Goal: Task Accomplishment & Management: Use online tool/utility

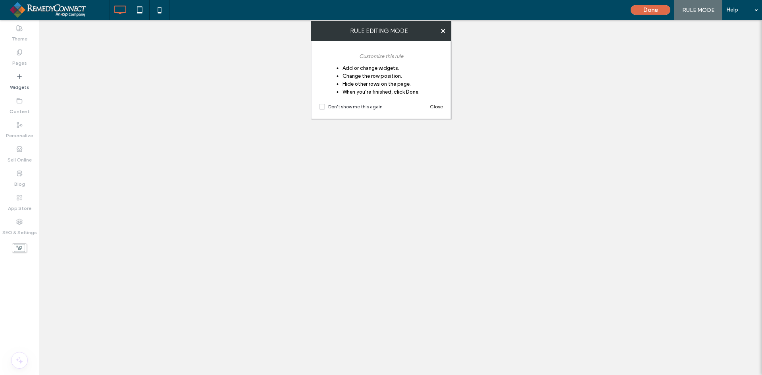
click at [435, 106] on span "Close" at bounding box center [436, 107] width 13 height 8
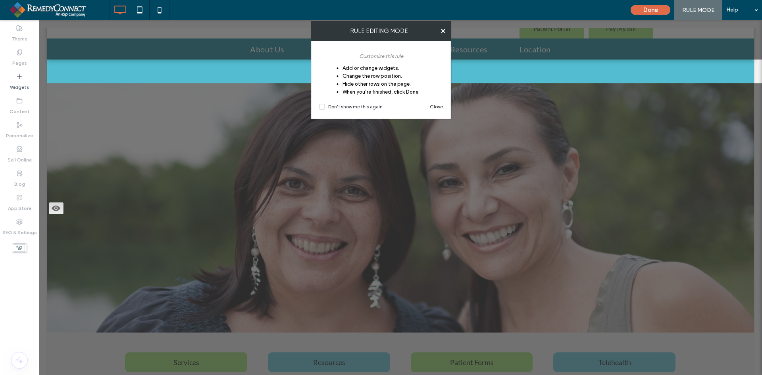
click at [437, 107] on span "Close" at bounding box center [436, 107] width 13 height 8
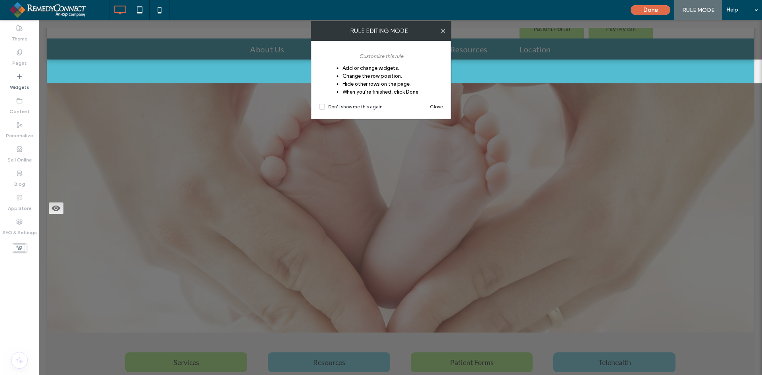
click at [443, 31] on use at bounding box center [443, 31] width 4 height 4
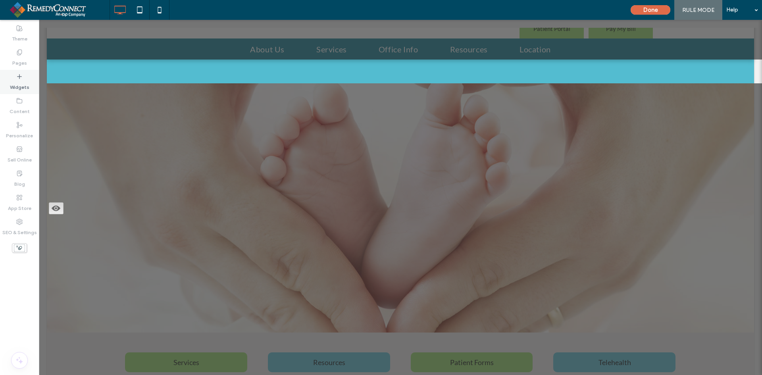
click at [15, 80] on label "Widgets" at bounding box center [19, 85] width 19 height 11
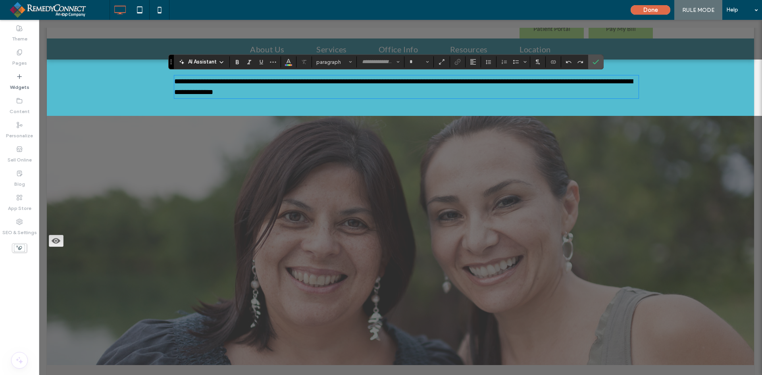
type input "****"
type input "**"
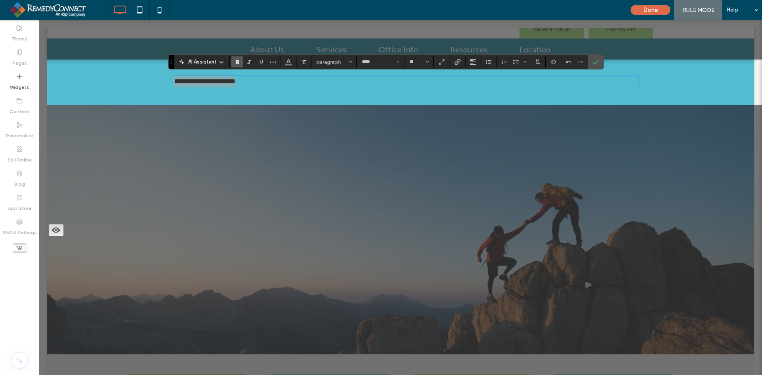
click at [240, 62] on icon "Bold" at bounding box center [237, 62] width 6 height 6
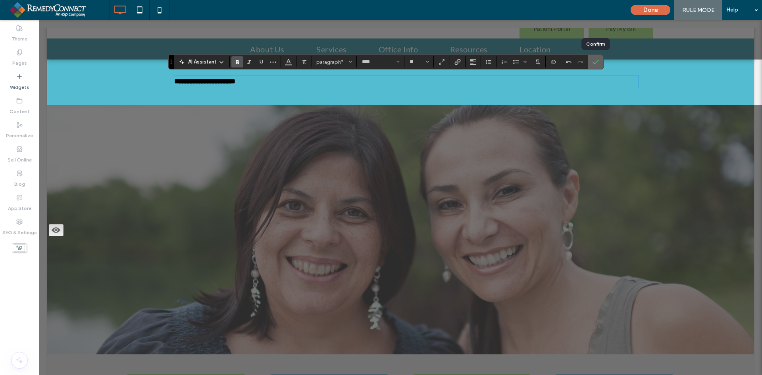
click at [596, 63] on icon "Confirm" at bounding box center [595, 62] width 6 height 6
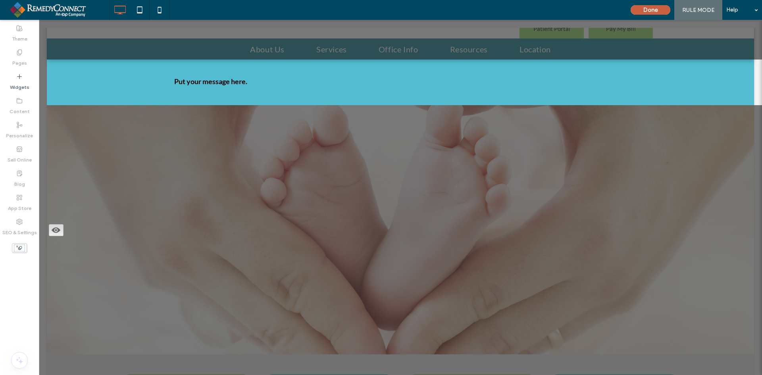
drag, startPoint x: 657, startPoint y: 8, endPoint x: 469, endPoint y: 54, distance: 193.1
click at [657, 8] on button "Done" at bounding box center [651, 10] width 40 height 10
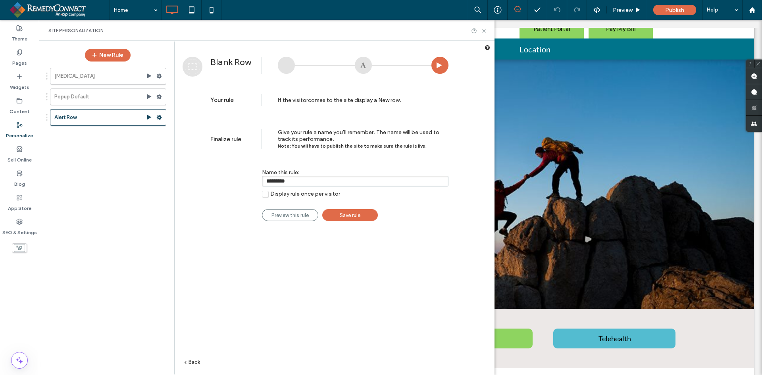
click at [346, 213] on span "Save rule" at bounding box center [350, 215] width 21 height 6
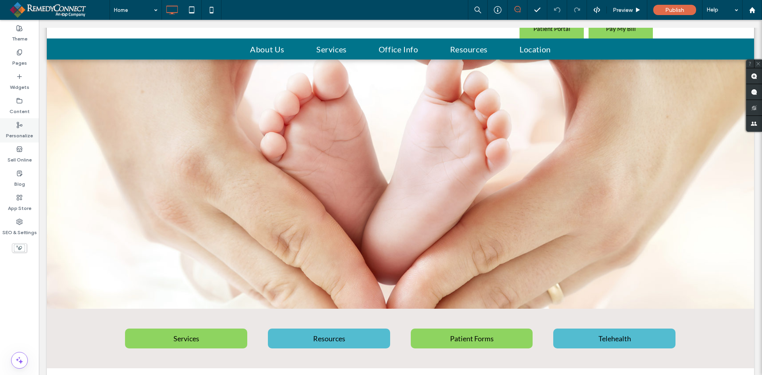
click at [18, 128] on use at bounding box center [19, 125] width 5 height 6
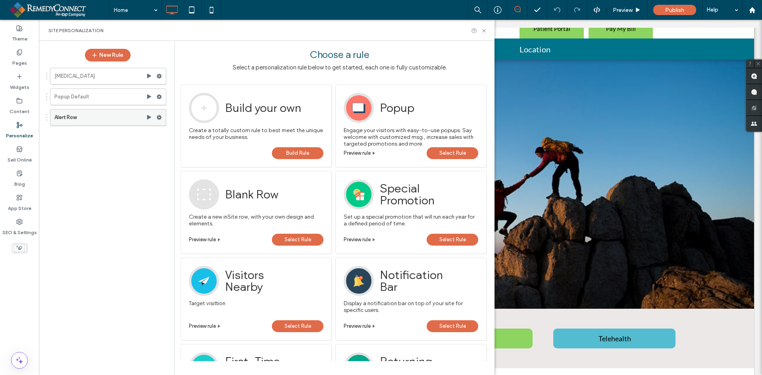
click at [160, 117] on use at bounding box center [159, 117] width 5 height 5
drag, startPoint x: 486, startPoint y: 33, endPoint x: 444, endPoint y: 12, distance: 46.3
click at [486, 33] on icon at bounding box center [484, 31] width 6 height 6
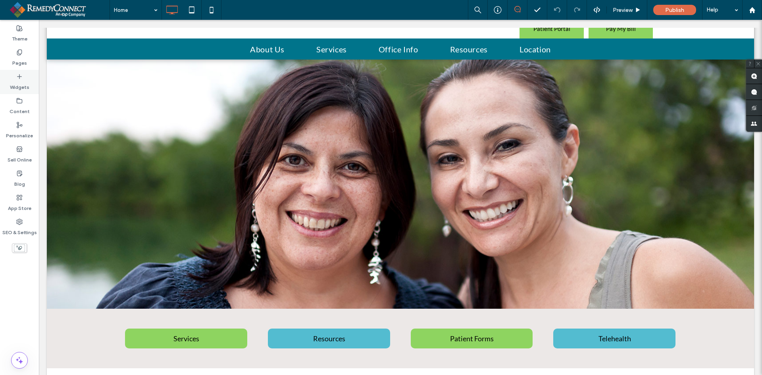
drag, startPoint x: 14, startPoint y: 54, endPoint x: 15, endPoint y: 72, distance: 17.9
click at [14, 54] on div "Pages" at bounding box center [19, 58] width 39 height 24
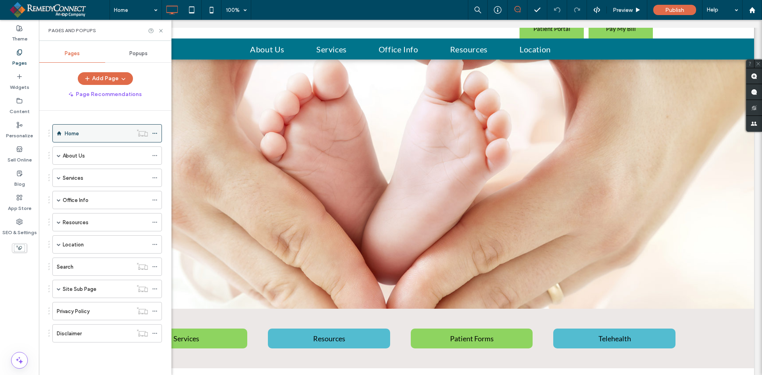
click at [80, 134] on div "Home" at bounding box center [99, 133] width 68 height 8
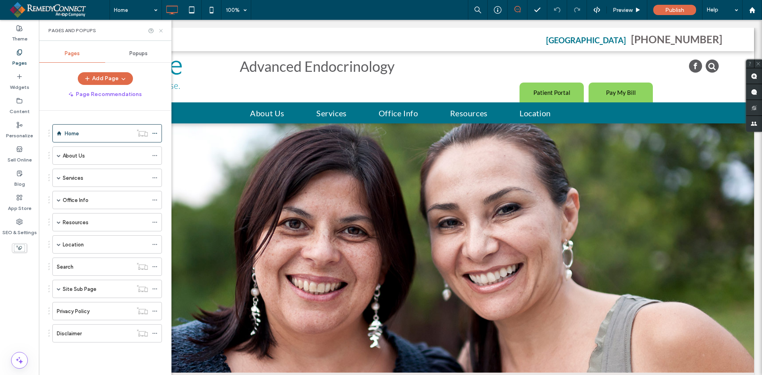
click at [162, 32] on icon at bounding box center [161, 31] width 6 height 6
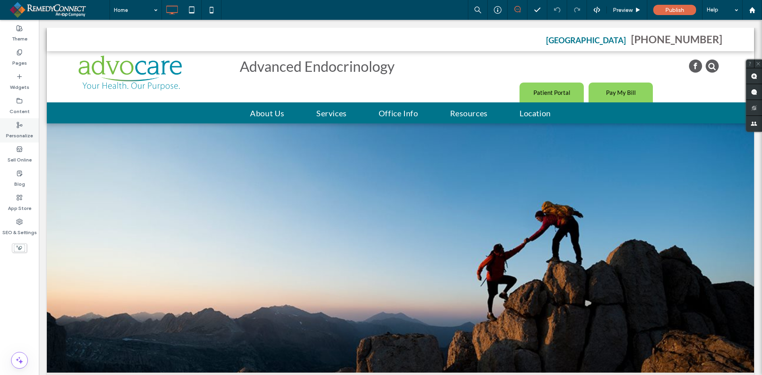
click at [18, 131] on label "Personalize" at bounding box center [19, 133] width 27 height 11
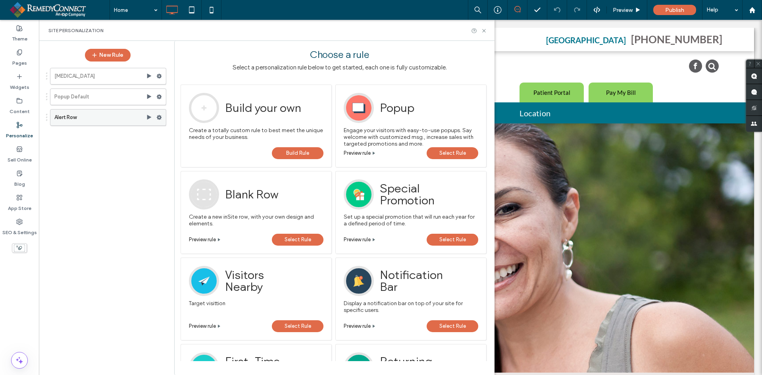
click at [159, 118] on icon at bounding box center [159, 118] width 6 height 6
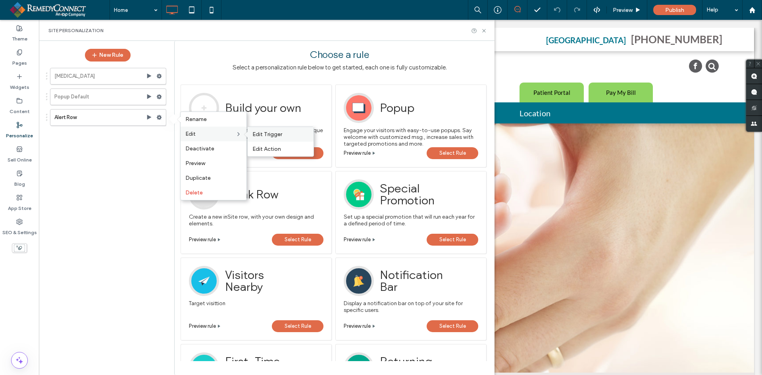
click at [262, 135] on span "Edit Trigger" at bounding box center [267, 134] width 30 height 7
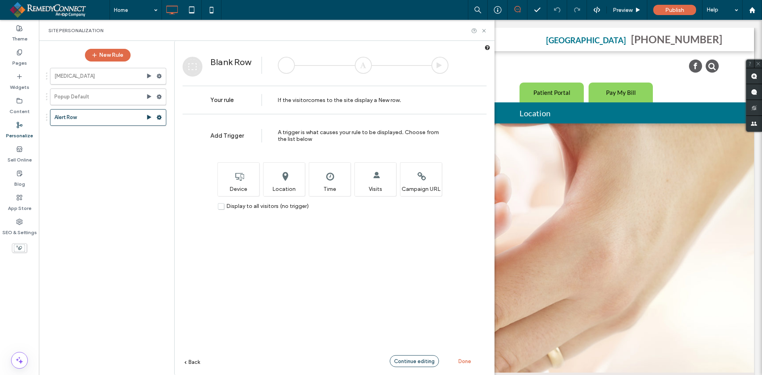
click at [418, 360] on span "Continue editing" at bounding box center [414, 361] width 40 height 6
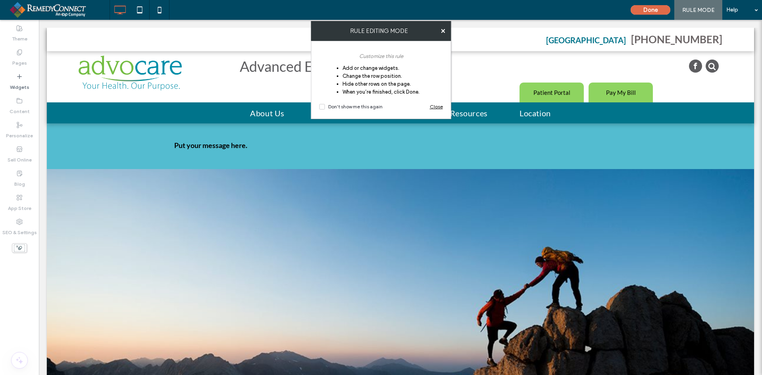
scroll to position [64, 0]
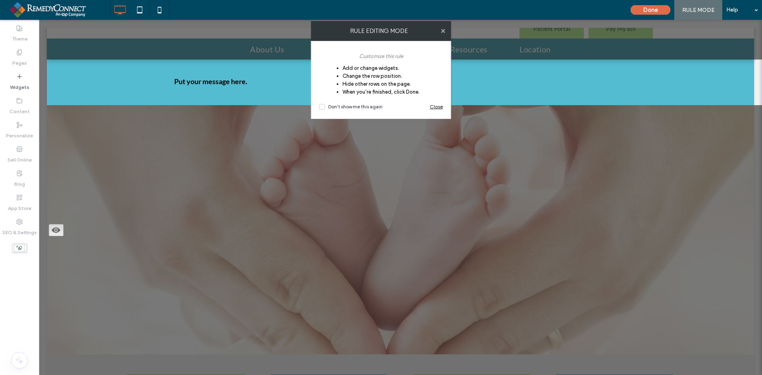
click at [443, 30] on use at bounding box center [443, 31] width 4 height 4
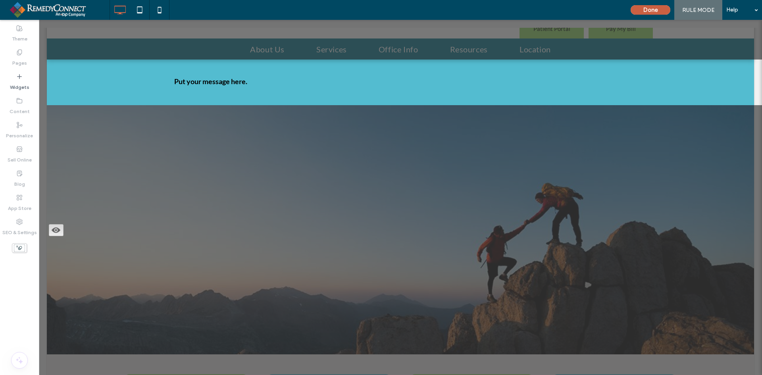
click at [651, 8] on button "Done" at bounding box center [651, 10] width 40 height 10
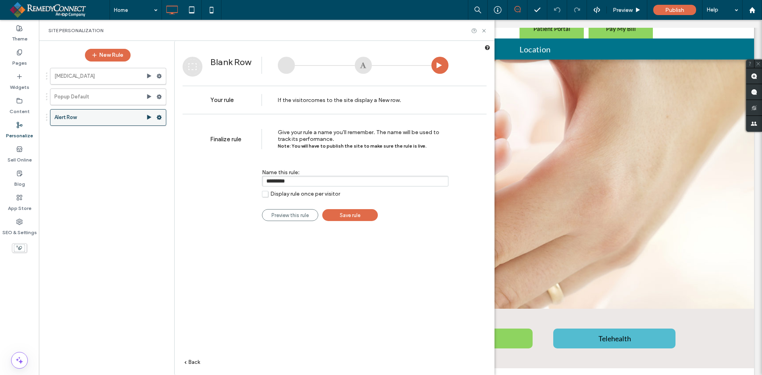
click at [159, 115] on use at bounding box center [159, 117] width 5 height 5
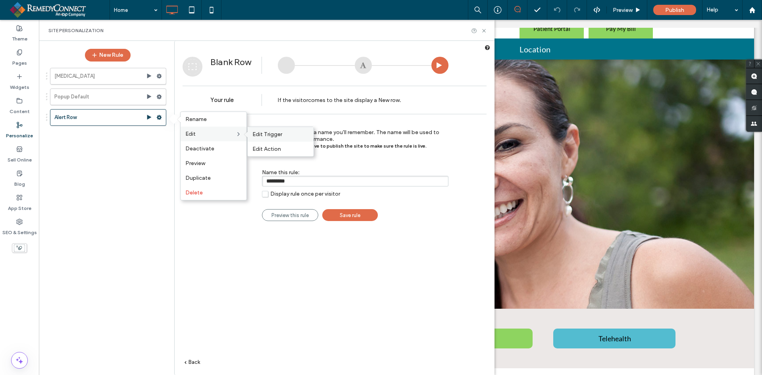
click at [265, 132] on span "Edit Trigger" at bounding box center [267, 134] width 30 height 7
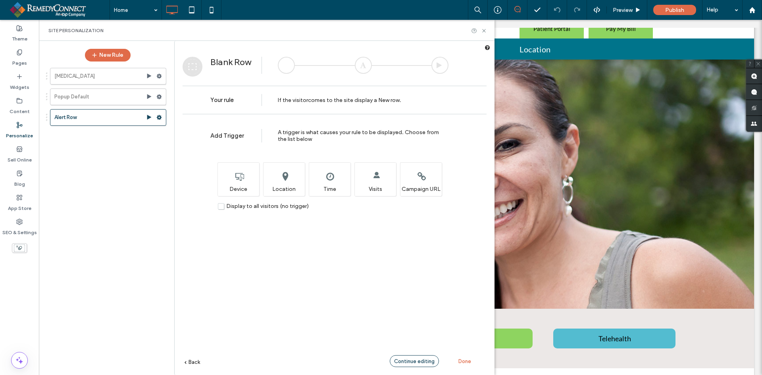
click at [414, 359] on span "Continue editing" at bounding box center [414, 361] width 40 height 6
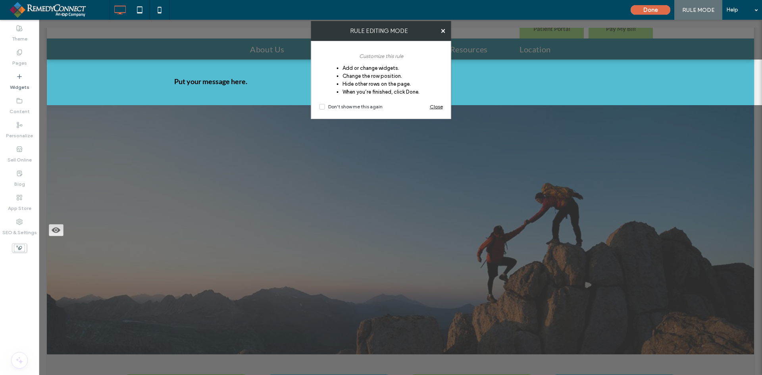
click at [439, 108] on span "Close" at bounding box center [436, 107] width 13 height 8
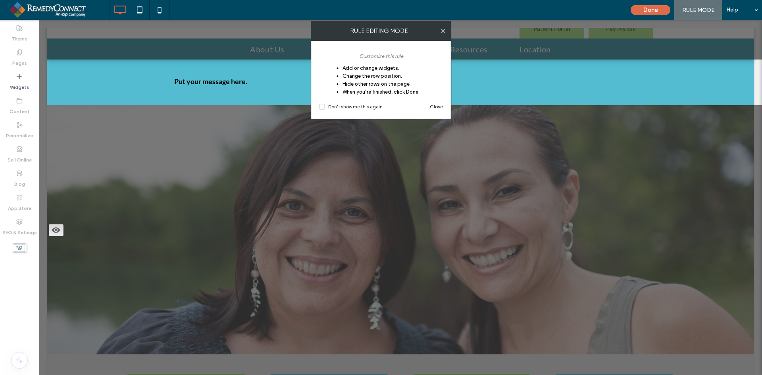
click at [444, 32] on use at bounding box center [443, 31] width 4 height 4
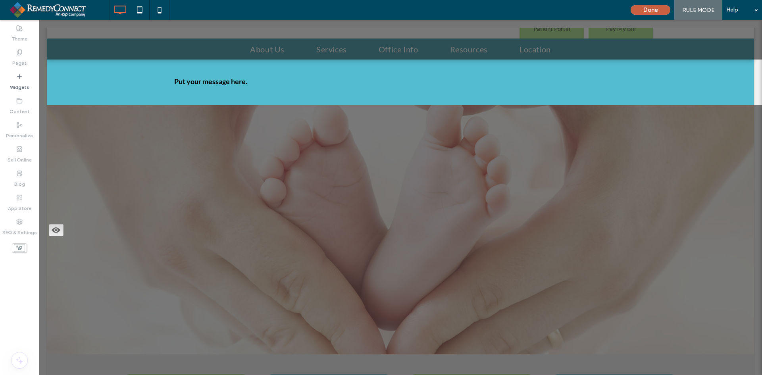
click at [640, 10] on button "Done" at bounding box center [651, 10] width 40 height 10
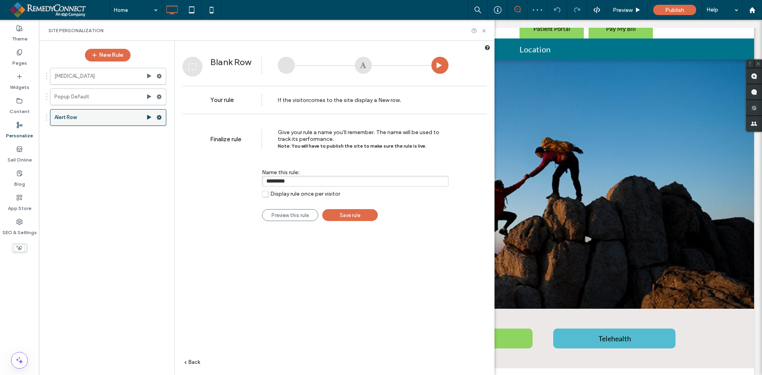
click at [161, 118] on use at bounding box center [159, 117] width 5 height 5
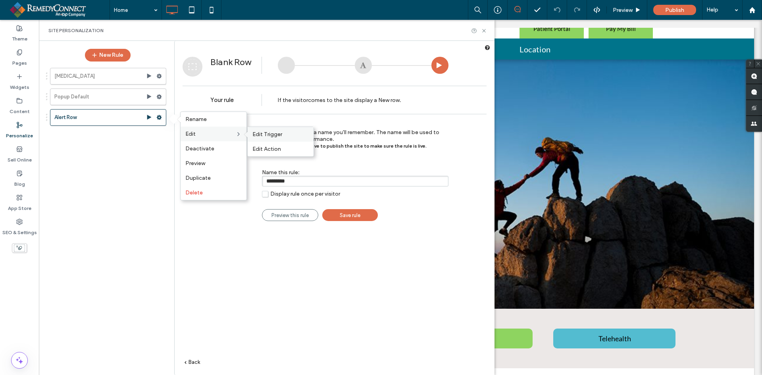
click at [276, 134] on span "Edit Trigger" at bounding box center [267, 134] width 30 height 7
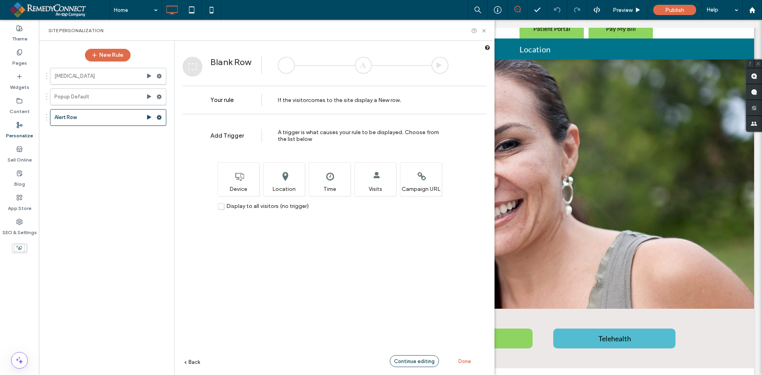
click at [417, 359] on span "Continue editing" at bounding box center [414, 361] width 40 height 6
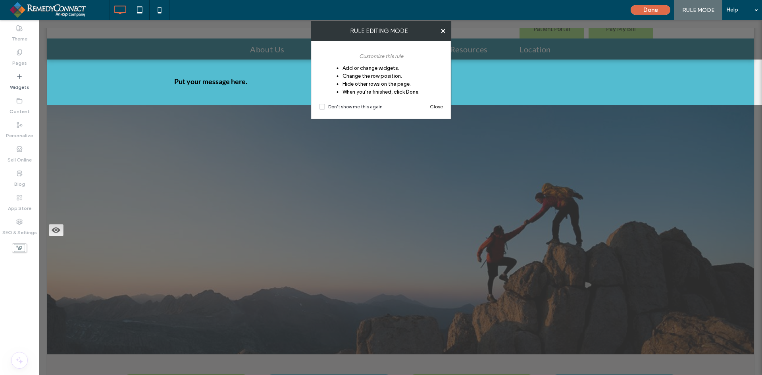
drag, startPoint x: 438, startPoint y: 107, endPoint x: 391, endPoint y: 95, distance: 49.2
click at [438, 108] on span "Close" at bounding box center [436, 107] width 13 height 8
click at [437, 108] on span "Close" at bounding box center [436, 107] width 13 height 8
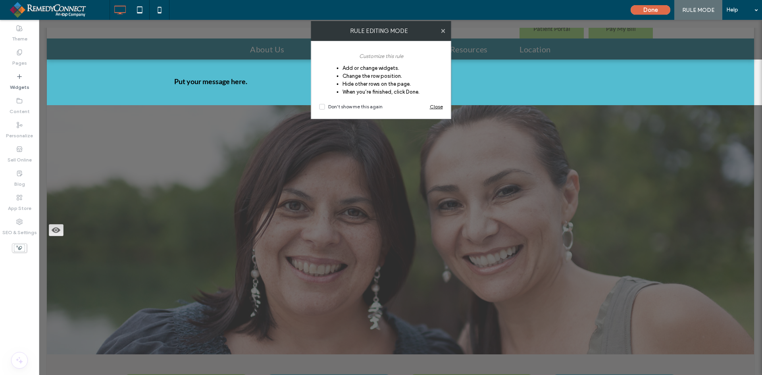
click at [443, 35] on span at bounding box center [443, 31] width 4 height 20
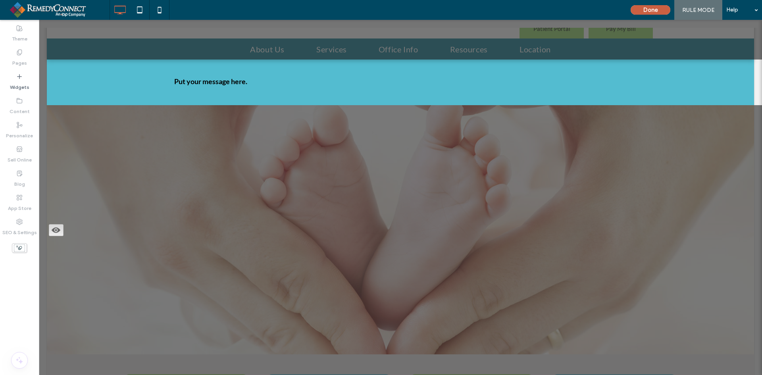
click at [636, 9] on button "Done" at bounding box center [651, 10] width 40 height 10
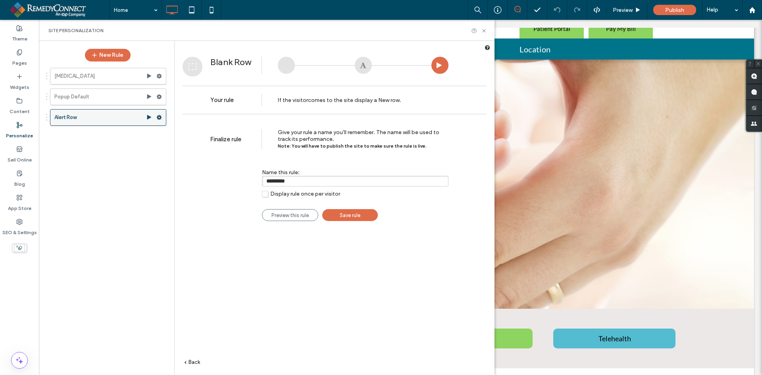
click at [159, 118] on use at bounding box center [159, 117] width 5 height 5
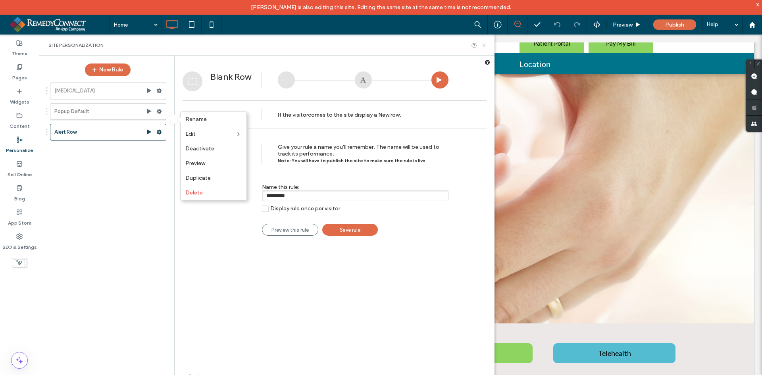
click at [486, 47] on icon at bounding box center [484, 45] width 6 height 6
